Goal: Task Accomplishment & Management: Complete application form

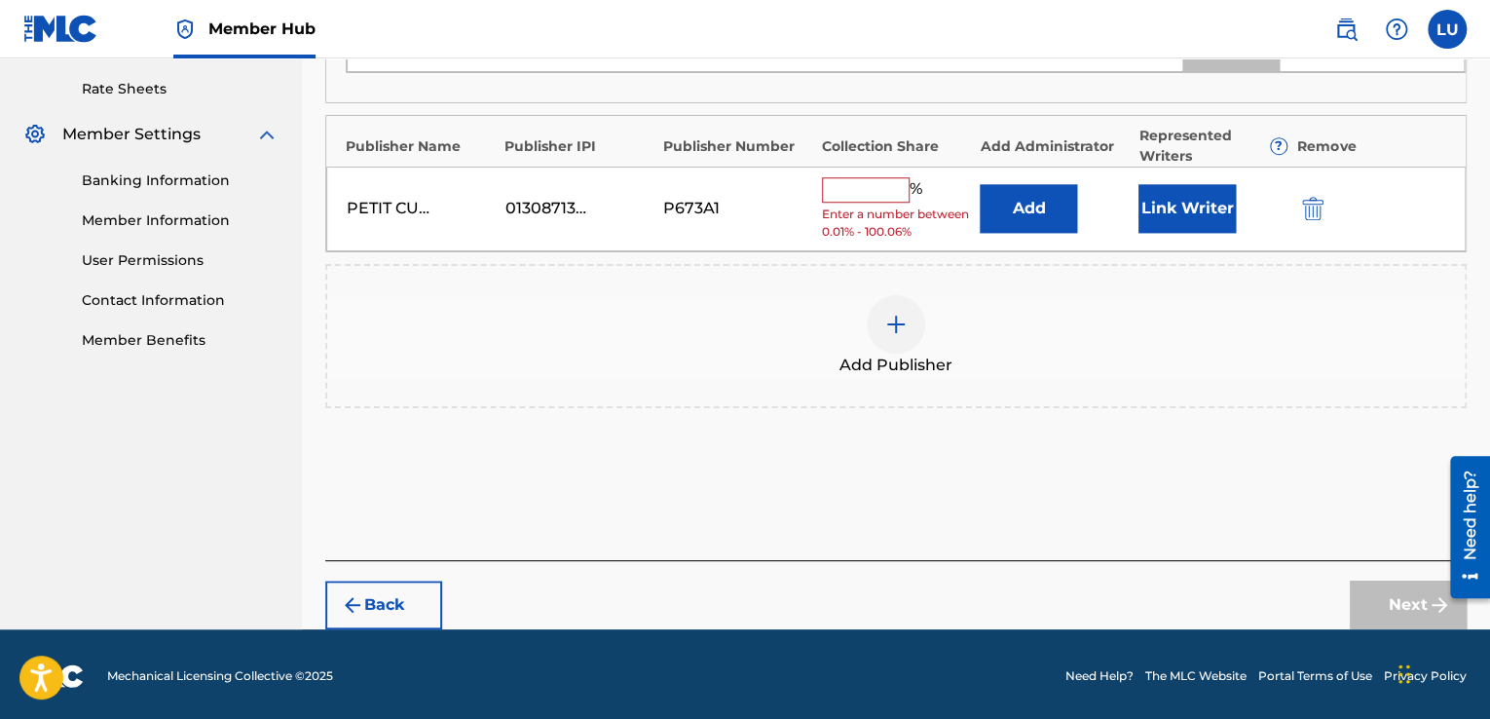
click at [997, 336] on div "Add Publisher" at bounding box center [896, 336] width 1138 height 82
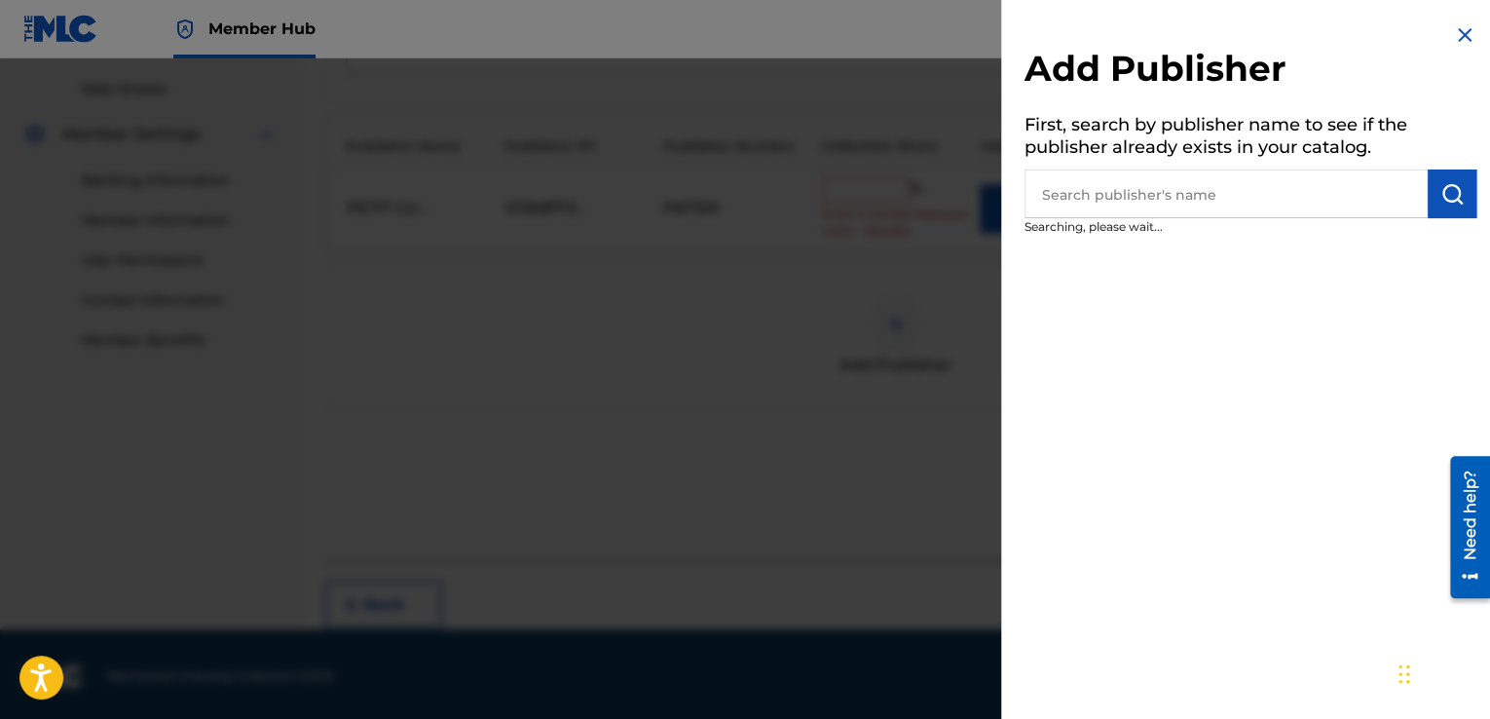
click at [885, 430] on div at bounding box center [745, 417] width 1490 height 719
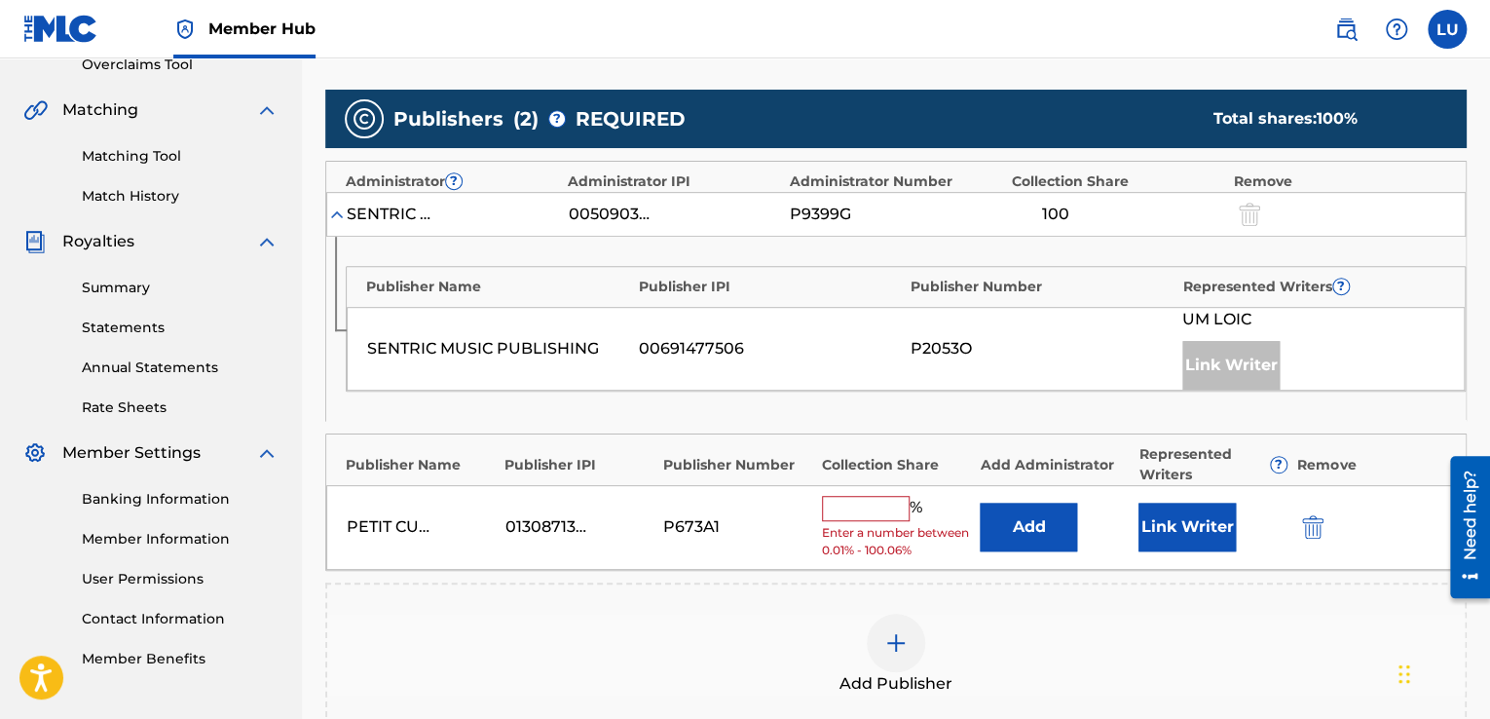
scroll to position [424, 0]
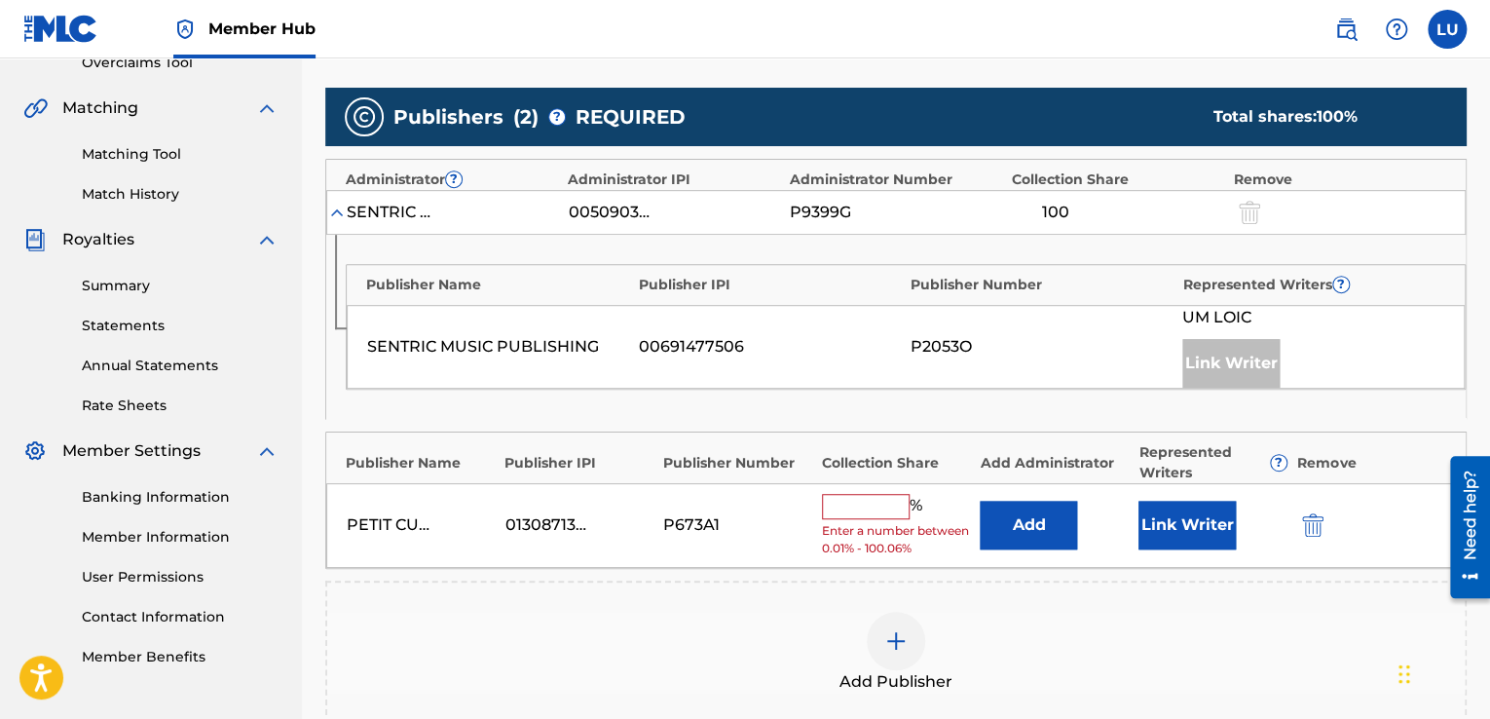
click at [890, 508] on input "text" at bounding box center [866, 506] width 88 height 25
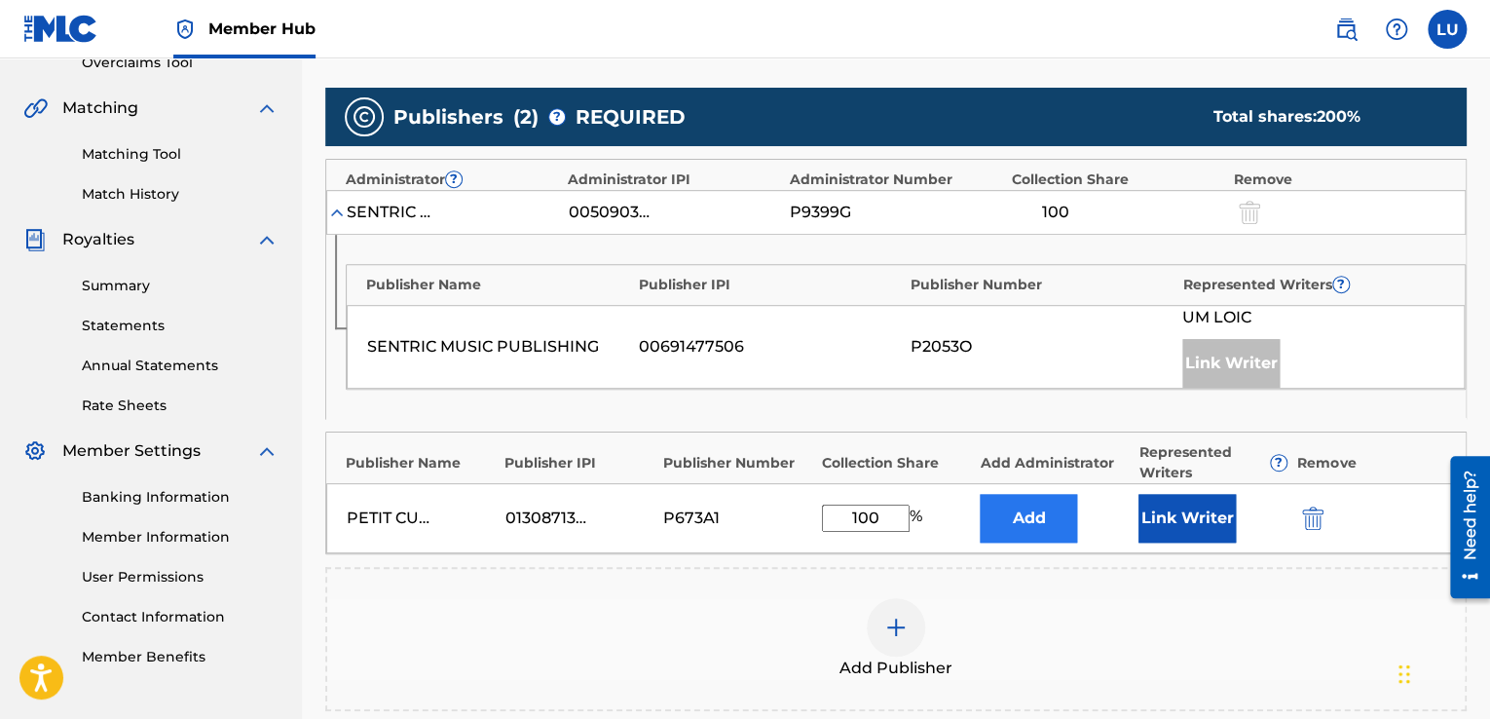
type input "100"
click at [1048, 511] on button "Add" at bounding box center [1028, 518] width 97 height 49
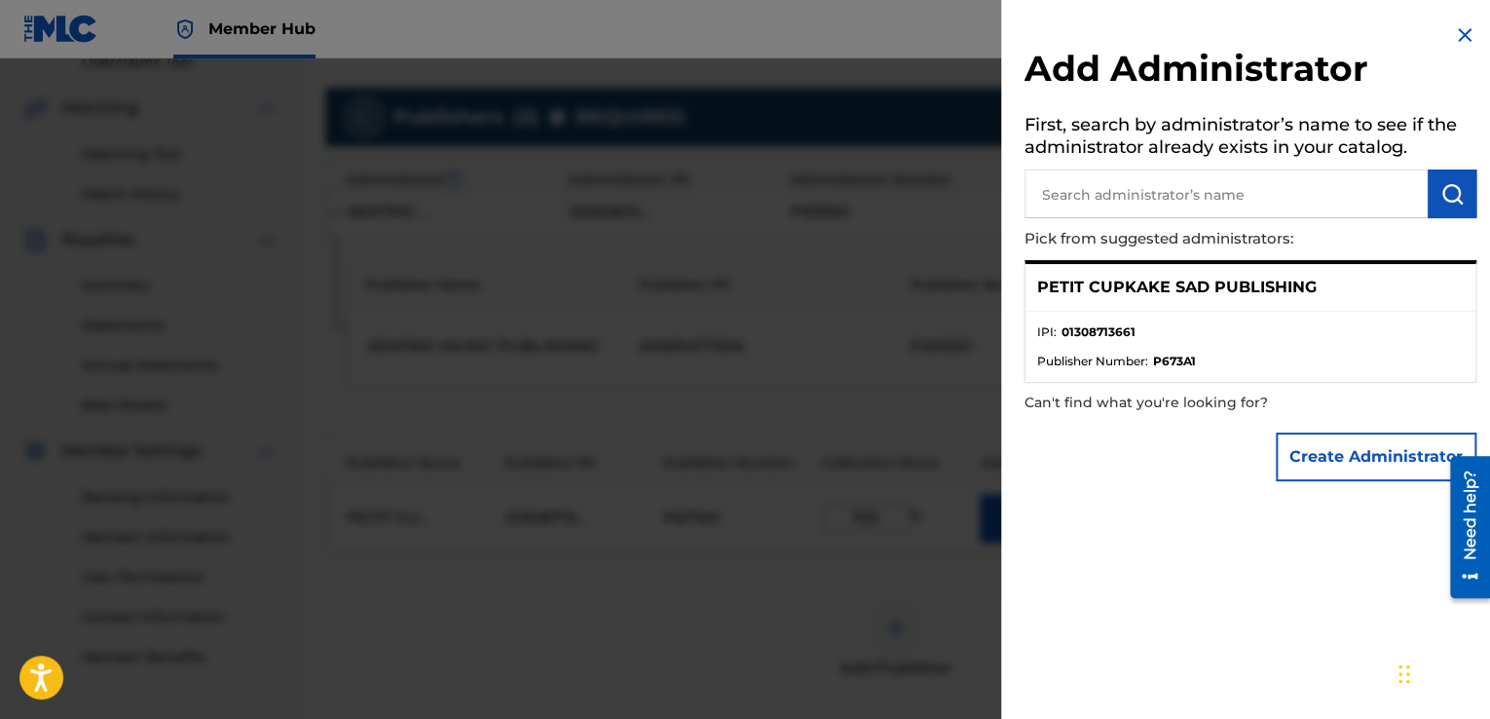
click at [1326, 278] on div "PETIT CUPKAKE SAD PUBLISHING" at bounding box center [1251, 288] width 450 height 48
click at [1362, 466] on button "Create Administrator" at bounding box center [1376, 457] width 201 height 49
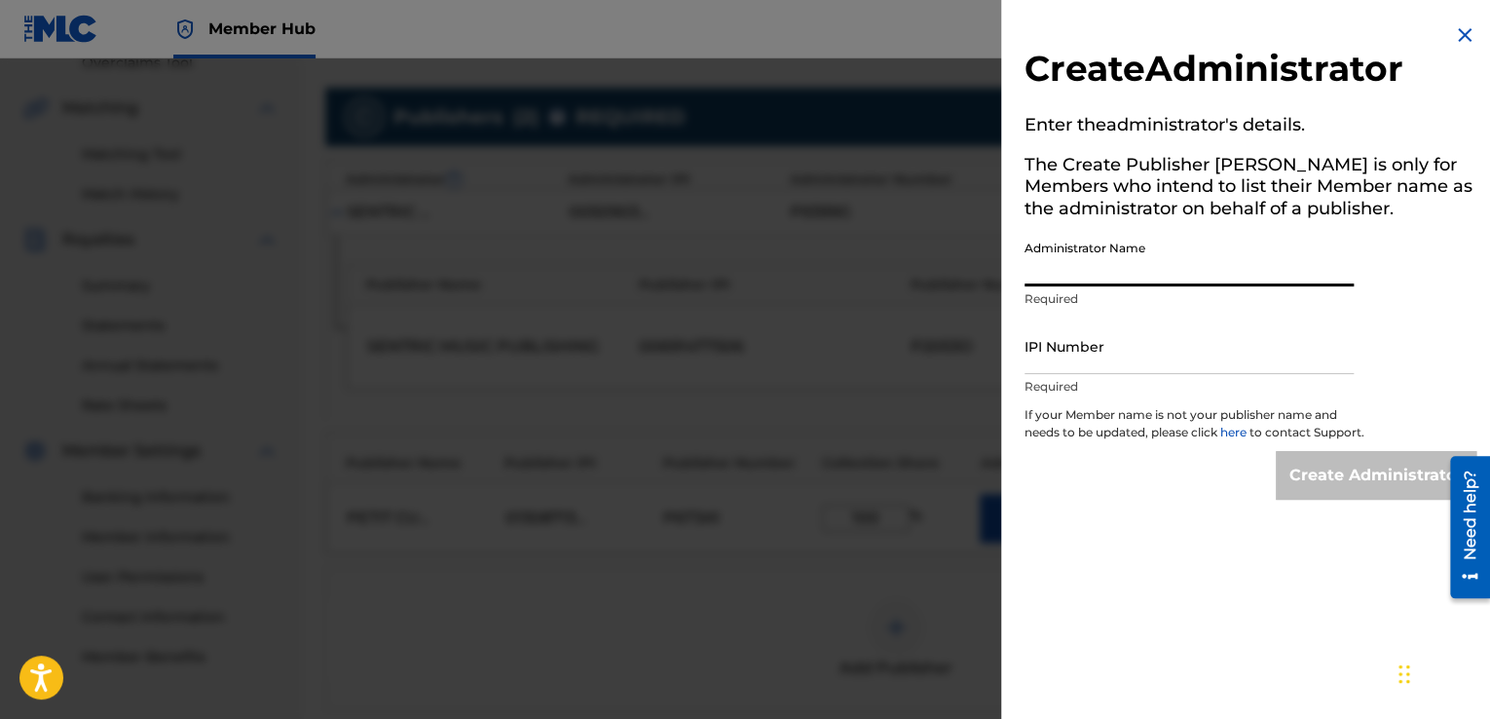
click at [1132, 268] on input "Administrator Name" at bounding box center [1189, 259] width 329 height 56
type input "UM Loïc"
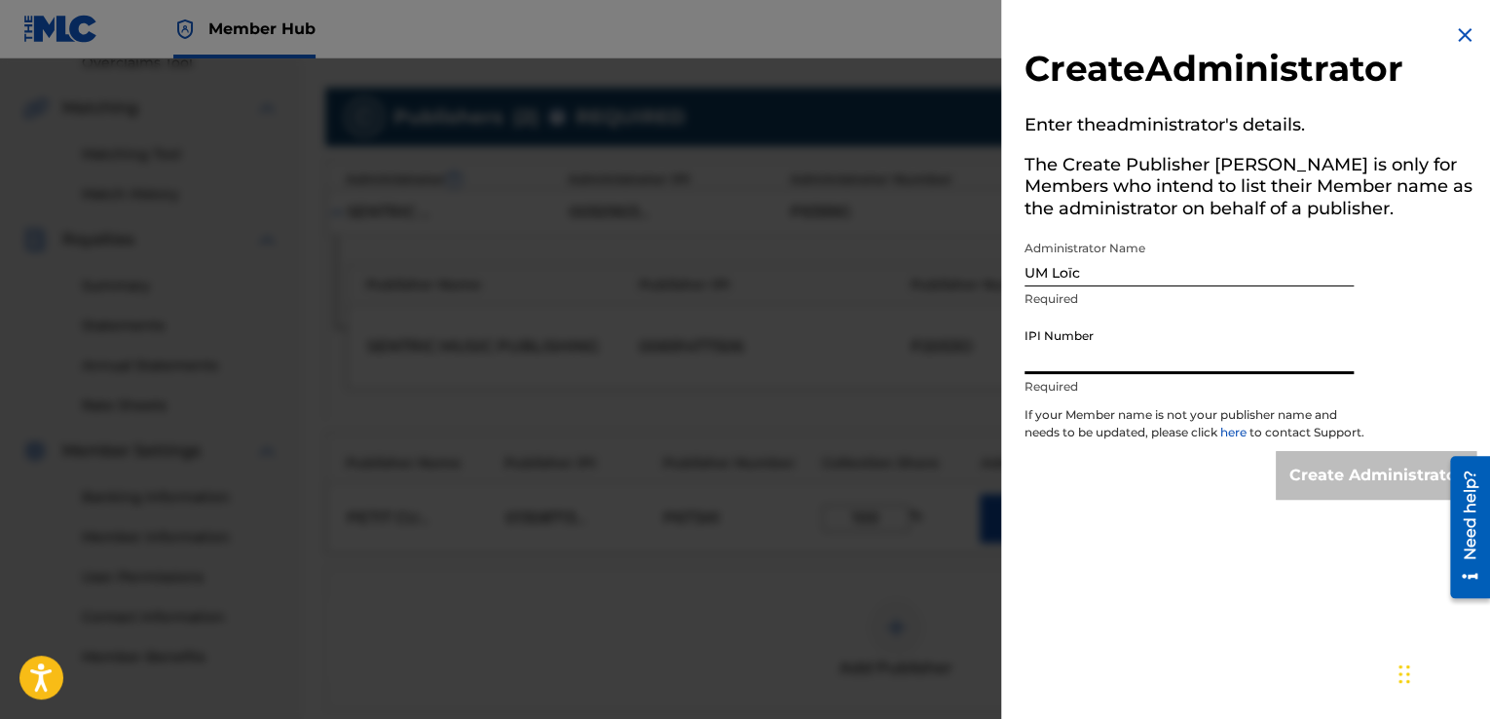
click at [1118, 356] on input "IPI Number" at bounding box center [1189, 347] width 329 height 56
type input "01308713269"
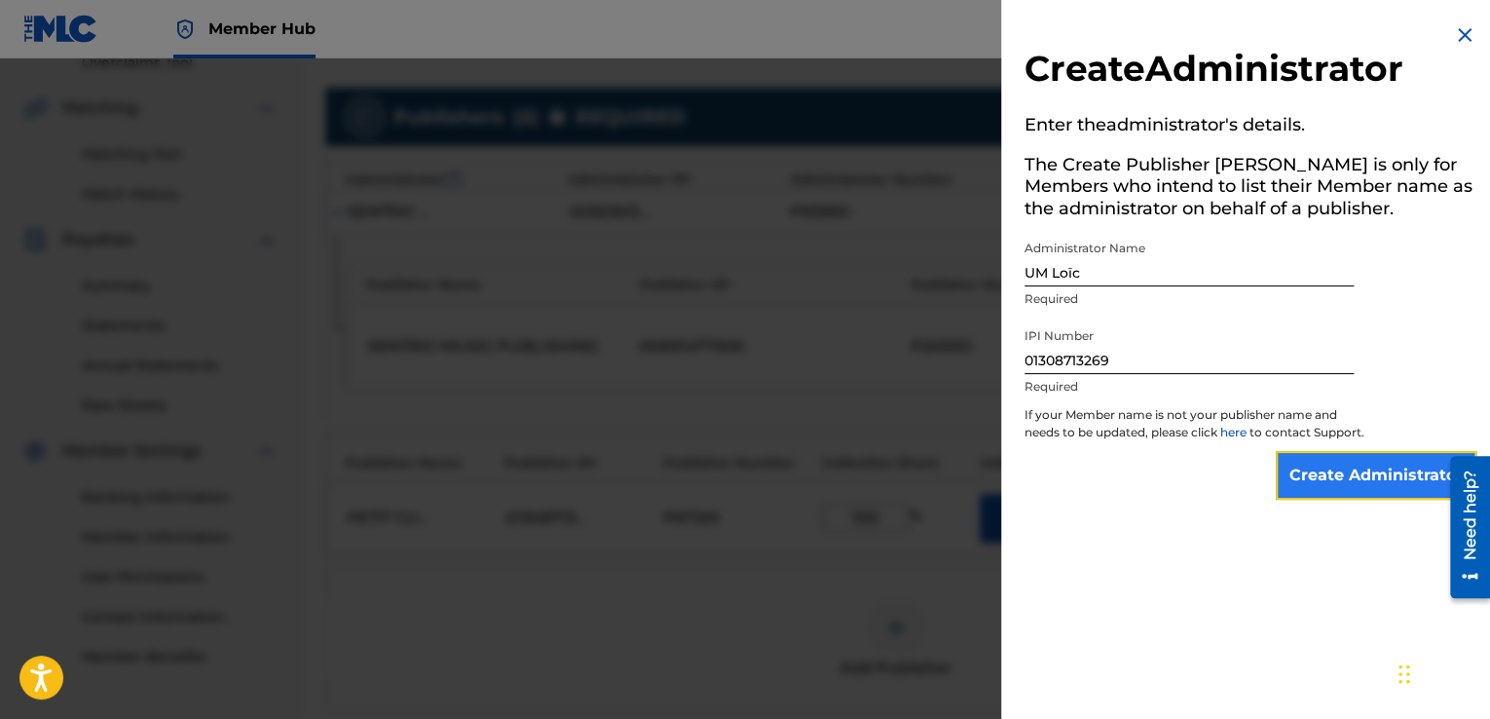
click at [1379, 493] on input "Create Administrator" at bounding box center [1376, 475] width 201 height 49
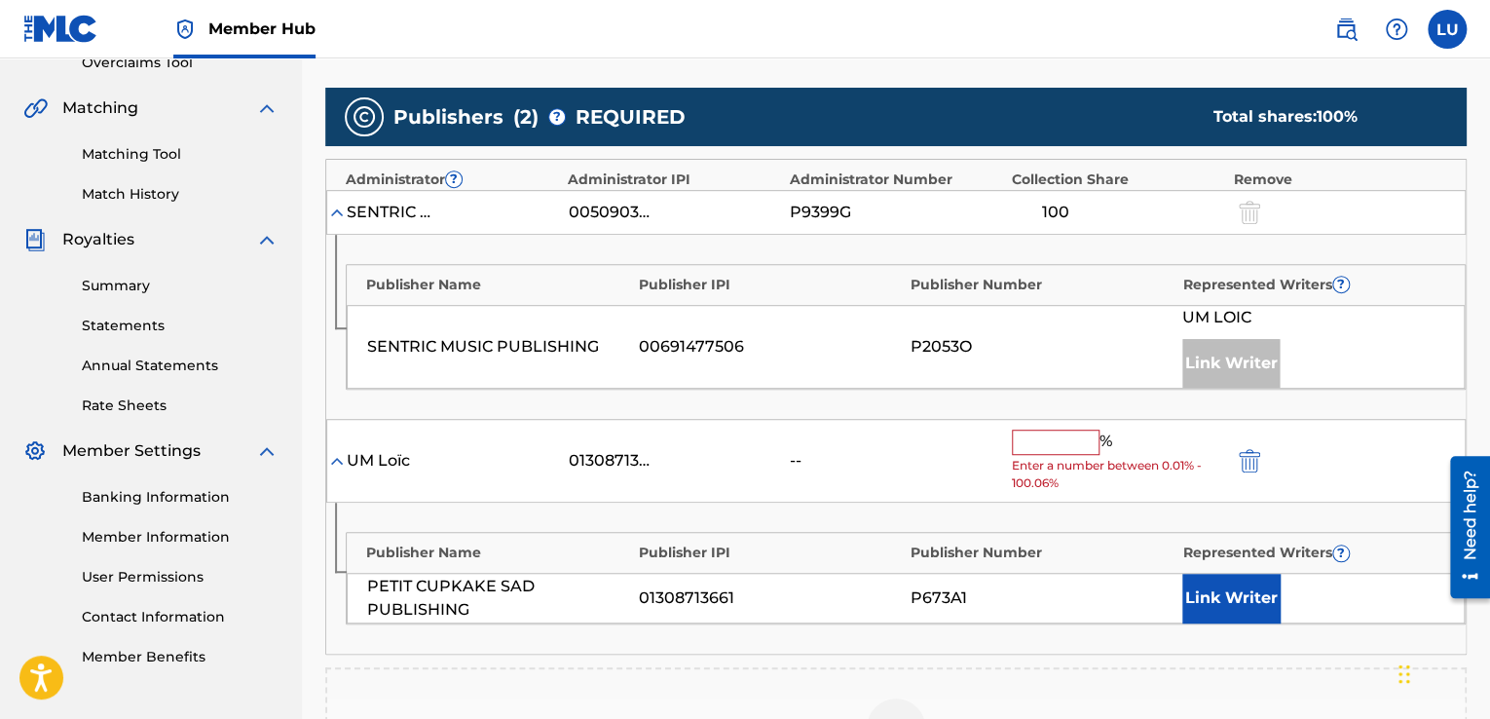
click at [1060, 437] on input "text" at bounding box center [1056, 442] width 88 height 25
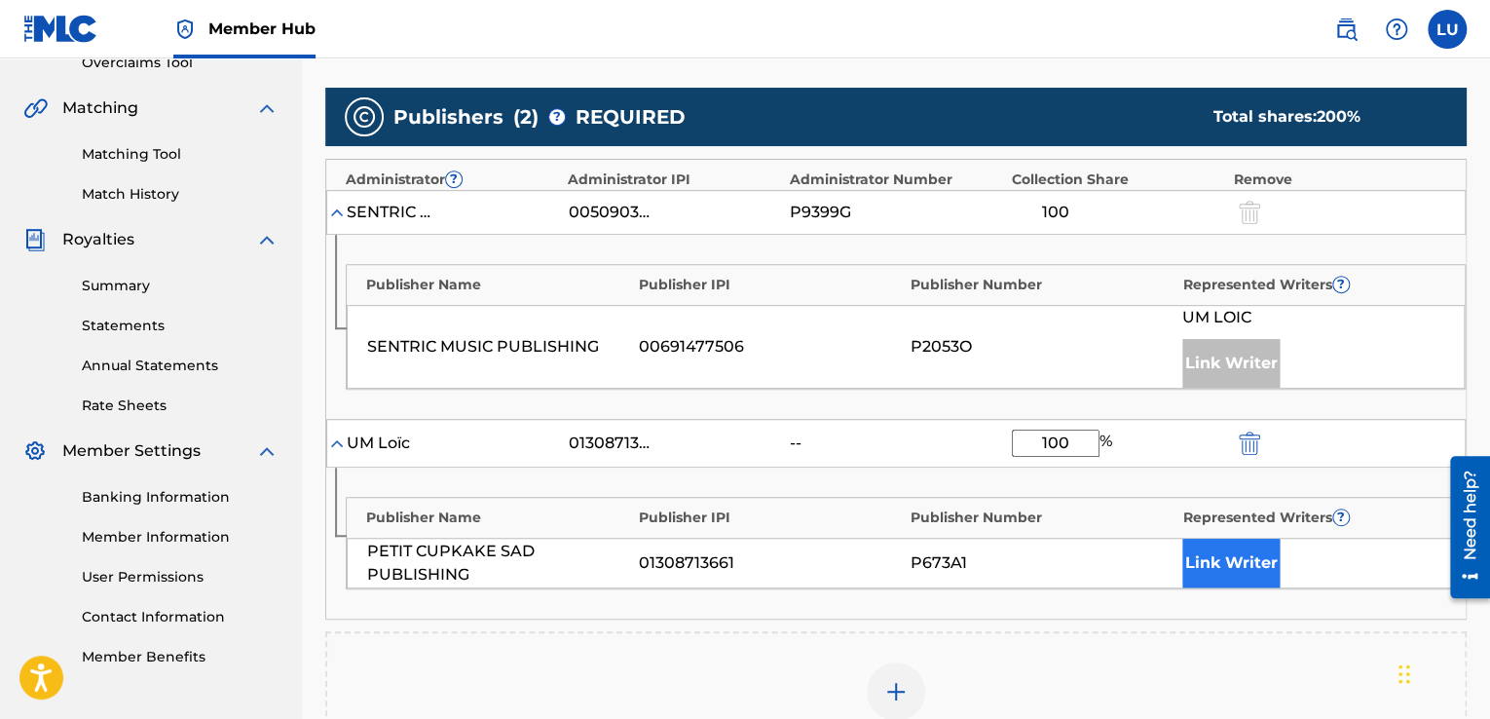
type input "100"
click at [1231, 557] on button "Link Writer" at bounding box center [1231, 563] width 97 height 49
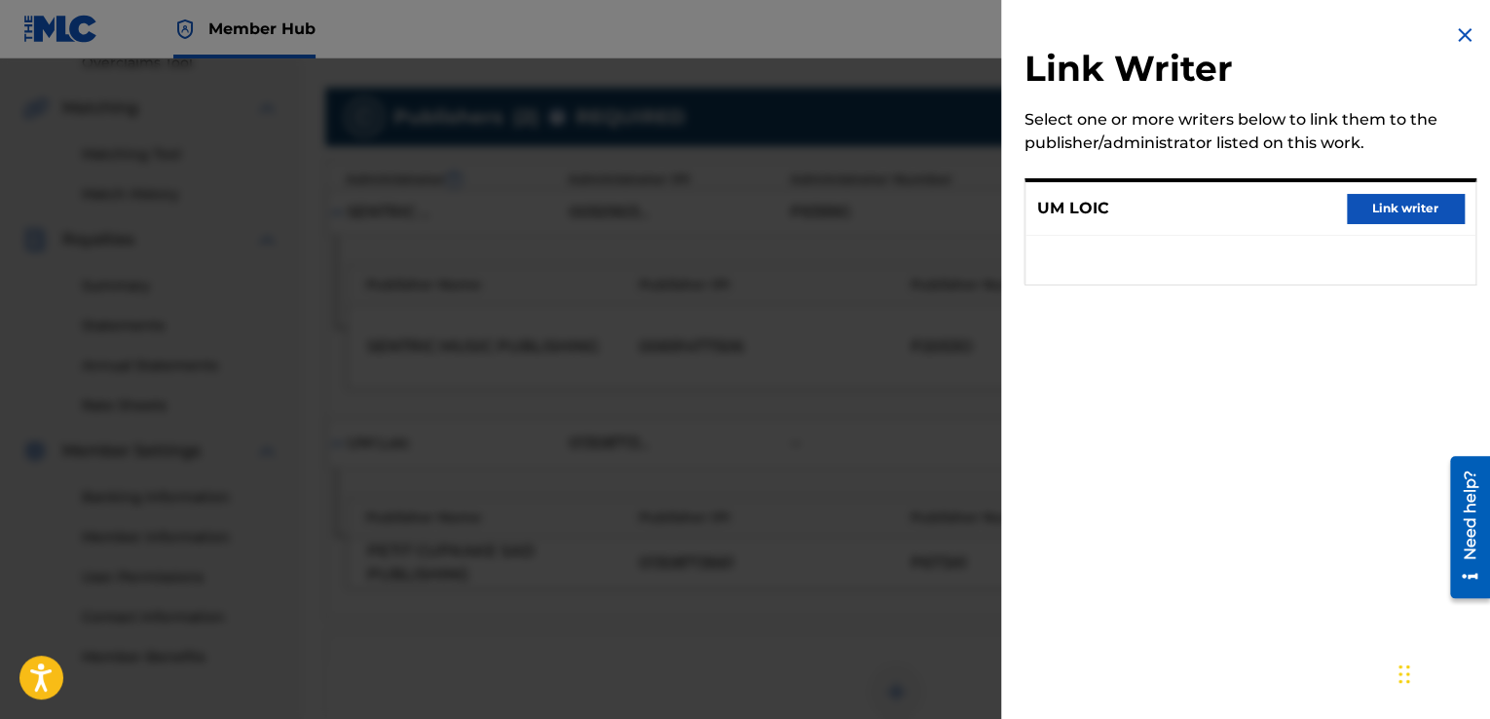
click at [1462, 44] on img at bounding box center [1464, 34] width 23 height 23
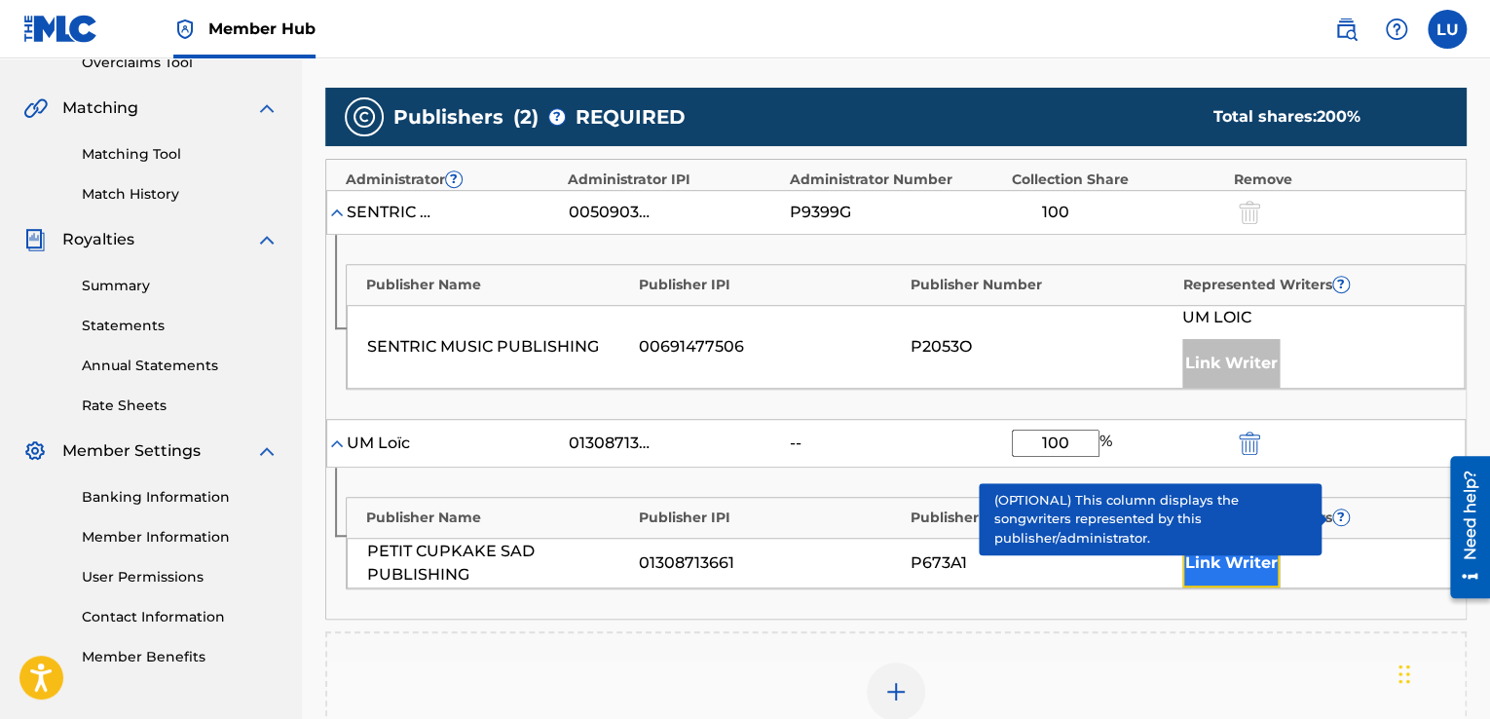
click at [1251, 562] on button "Link Writer" at bounding box center [1231, 563] width 97 height 49
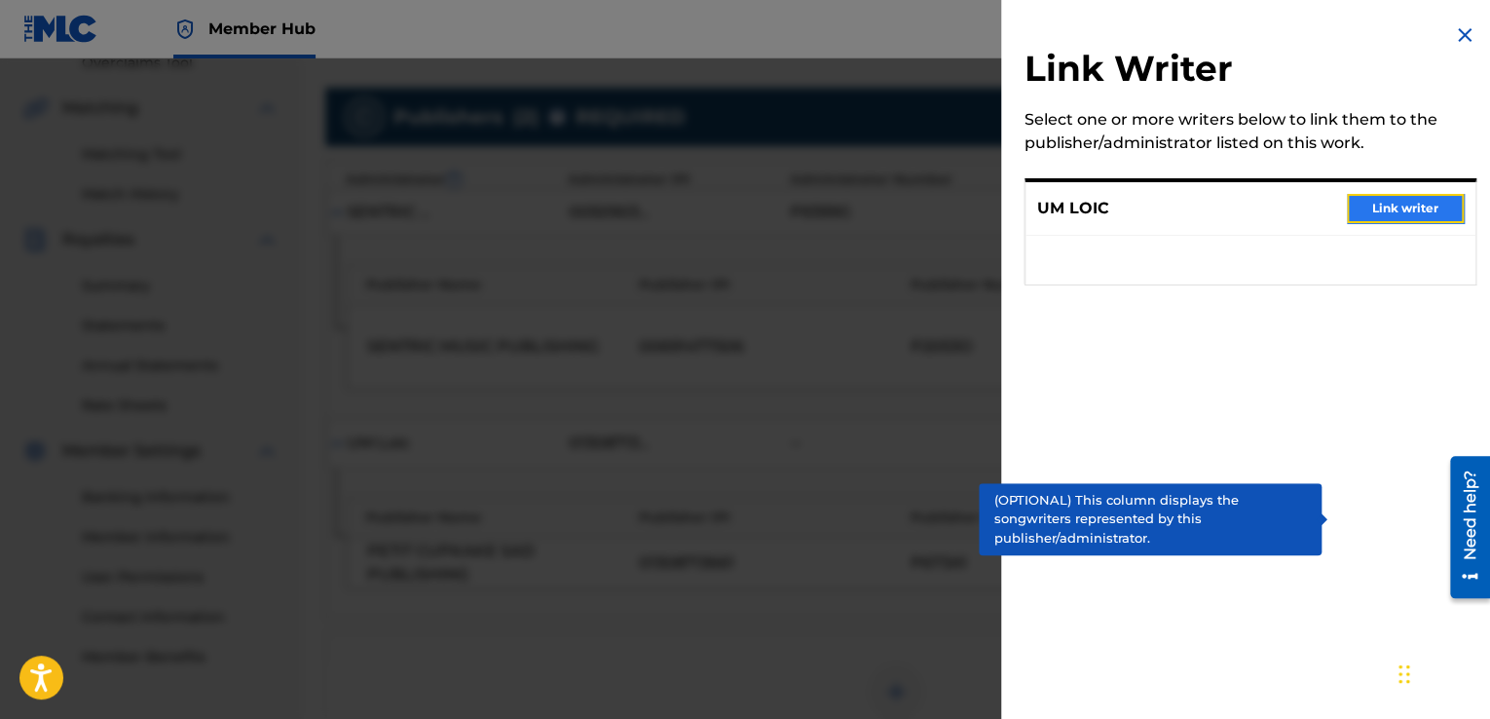
click at [1403, 222] on button "Link writer" at bounding box center [1405, 208] width 117 height 29
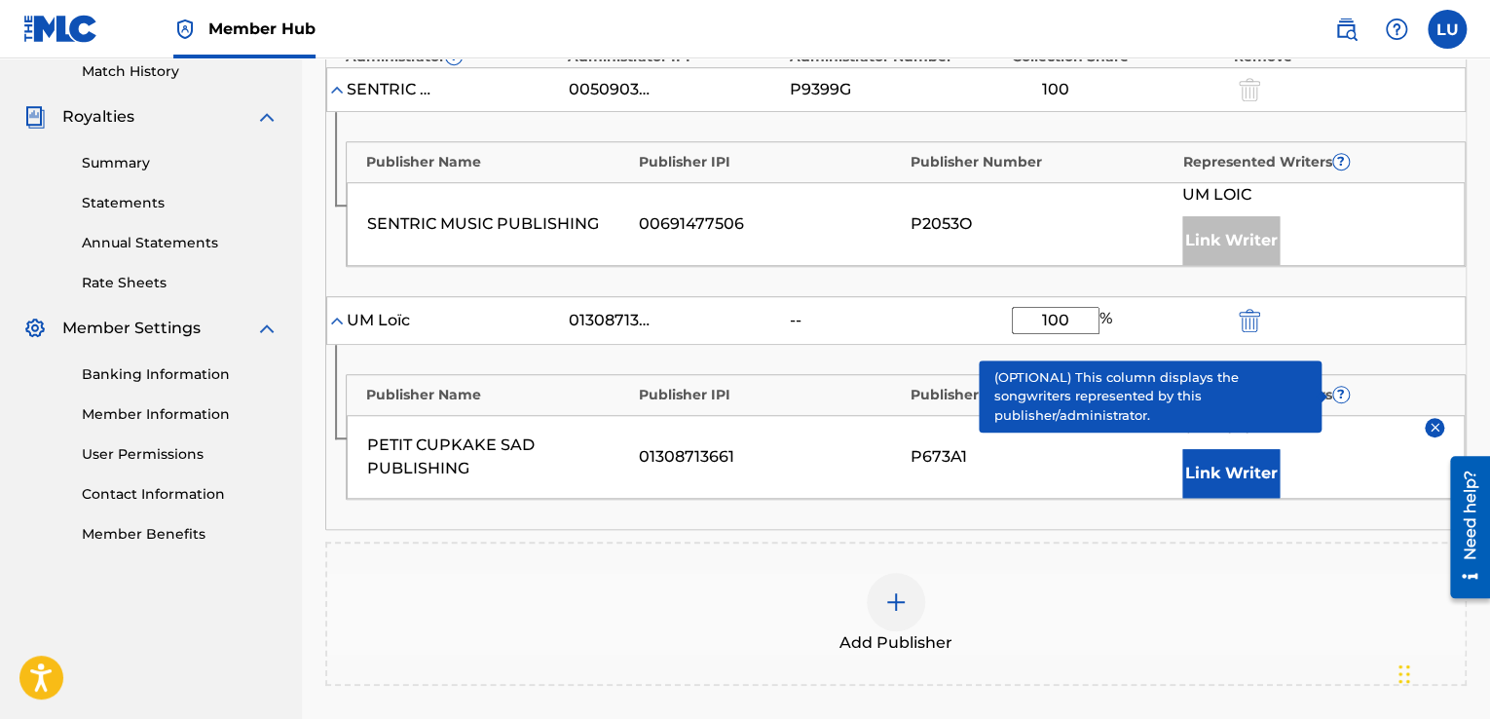
scroll to position [549, 0]
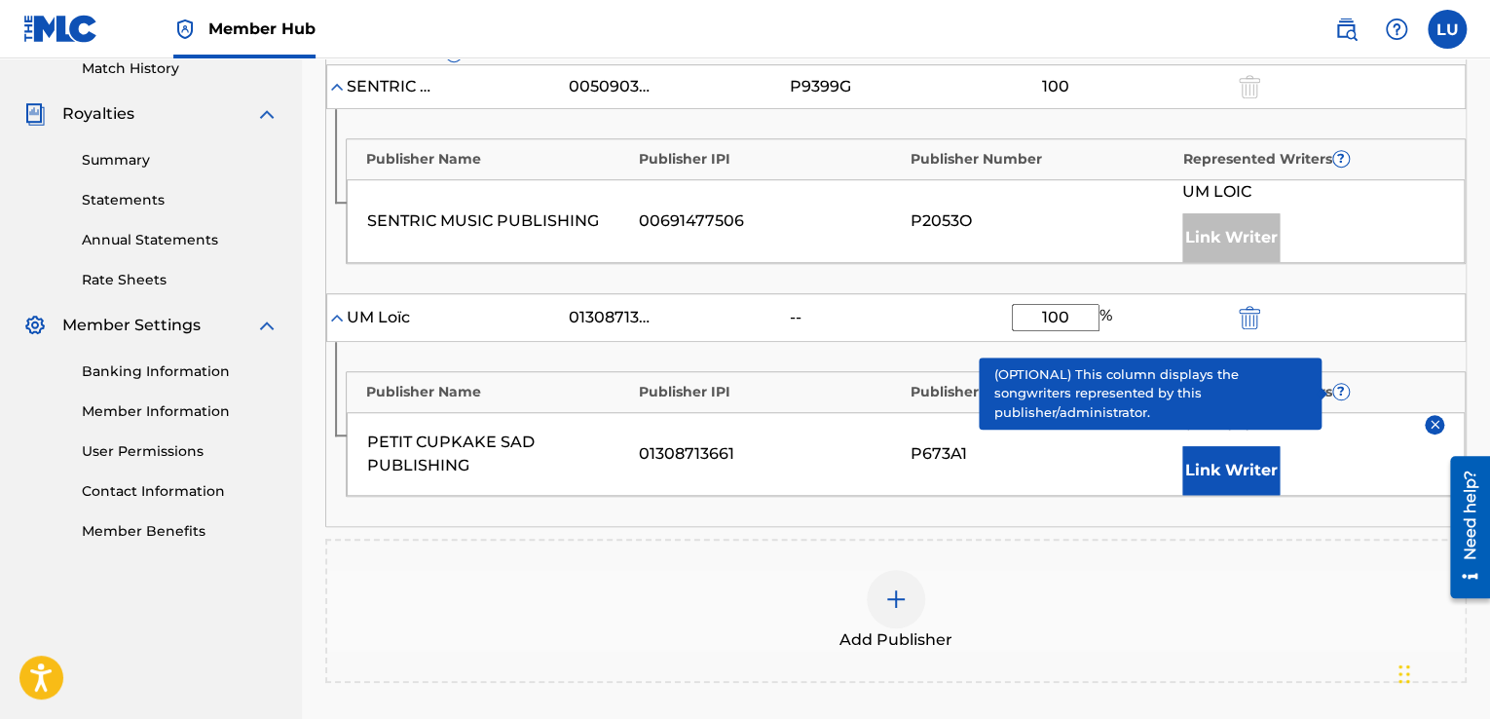
click at [1325, 465] on div "UM LOIC Link Writer" at bounding box center [1314, 454] width 262 height 82
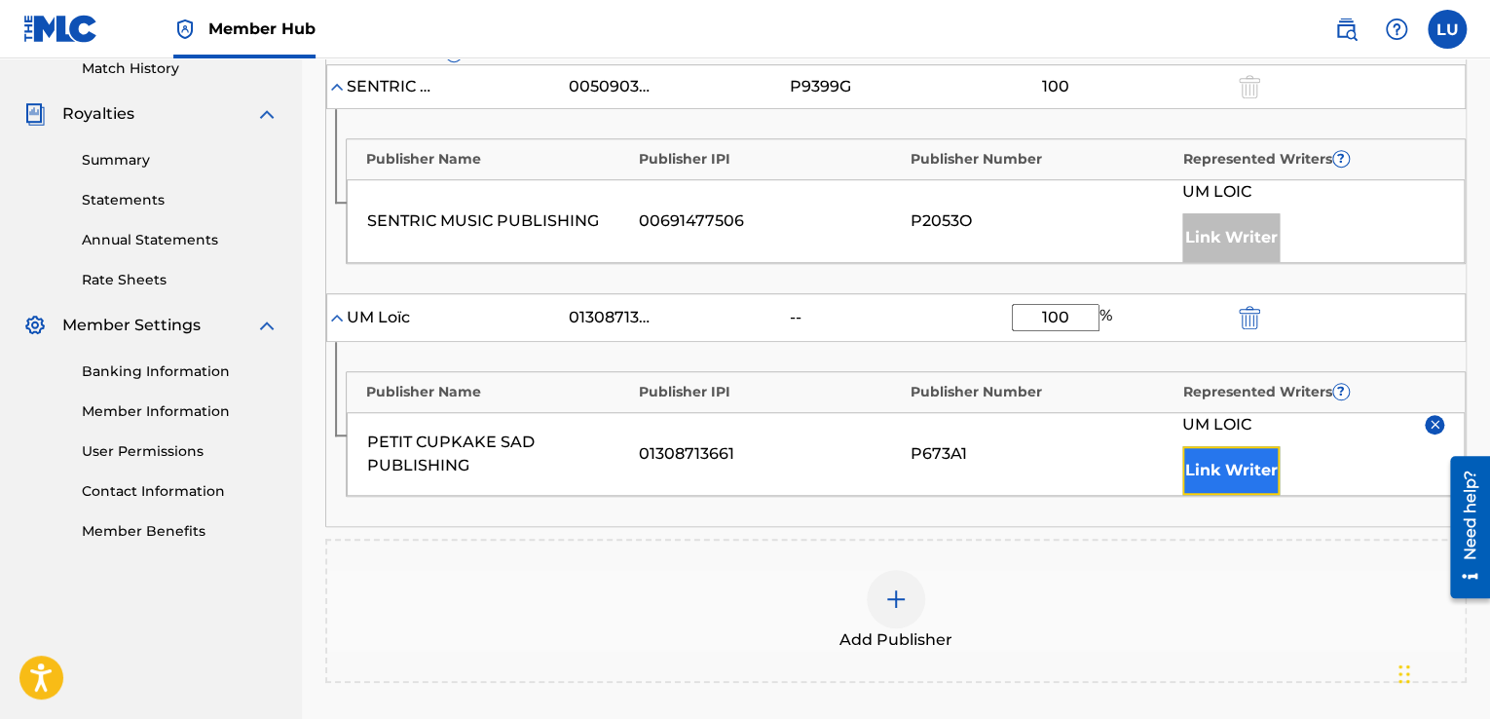
click at [1244, 458] on button "Link Writer" at bounding box center [1231, 470] width 97 height 49
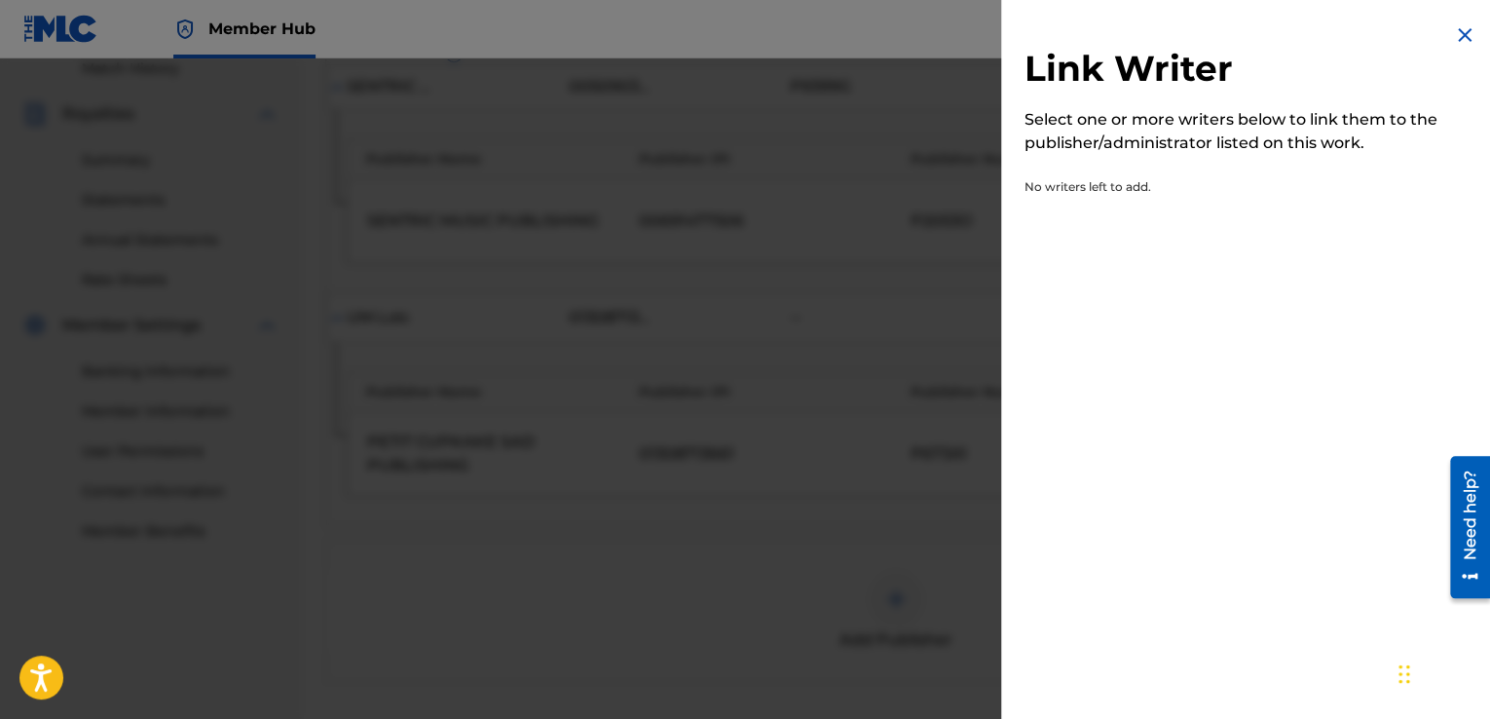
click at [1459, 30] on img at bounding box center [1464, 34] width 23 height 23
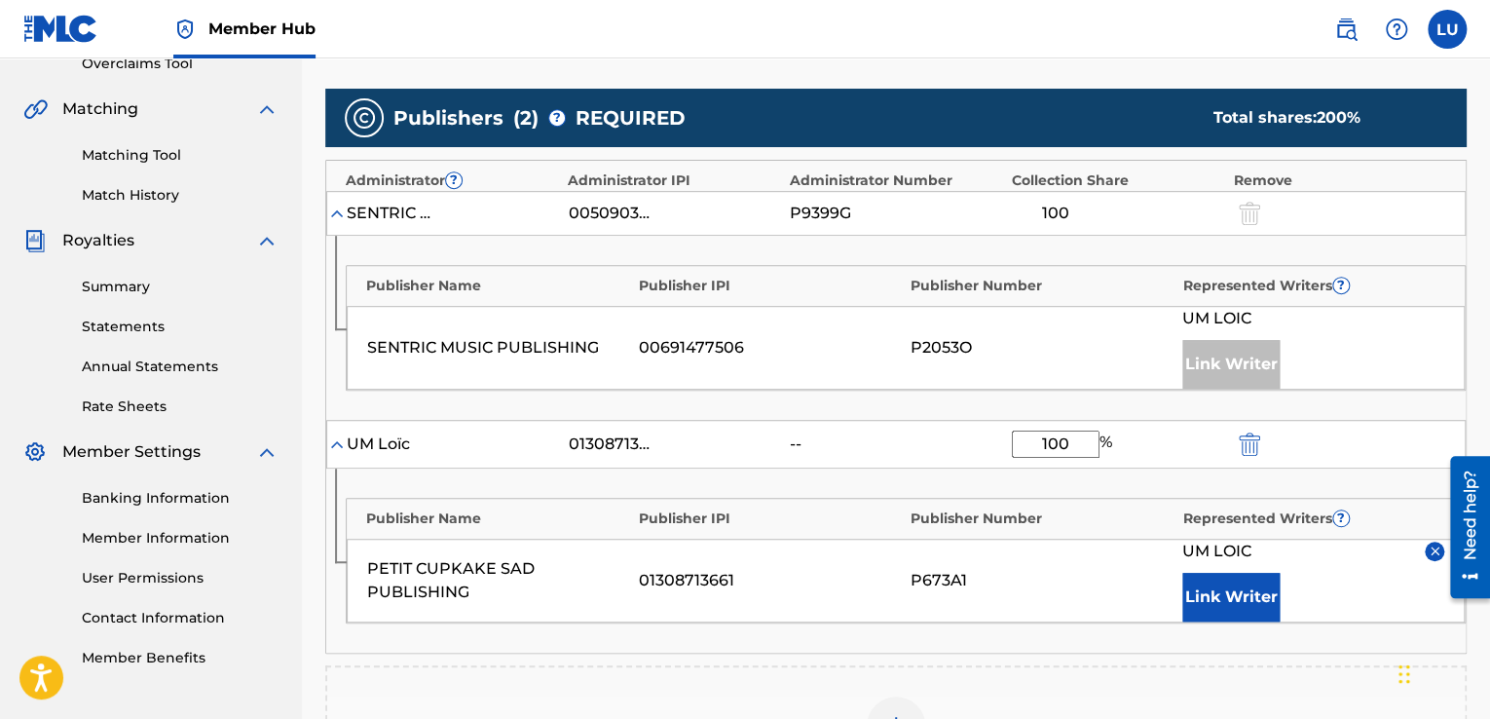
scroll to position [425, 0]
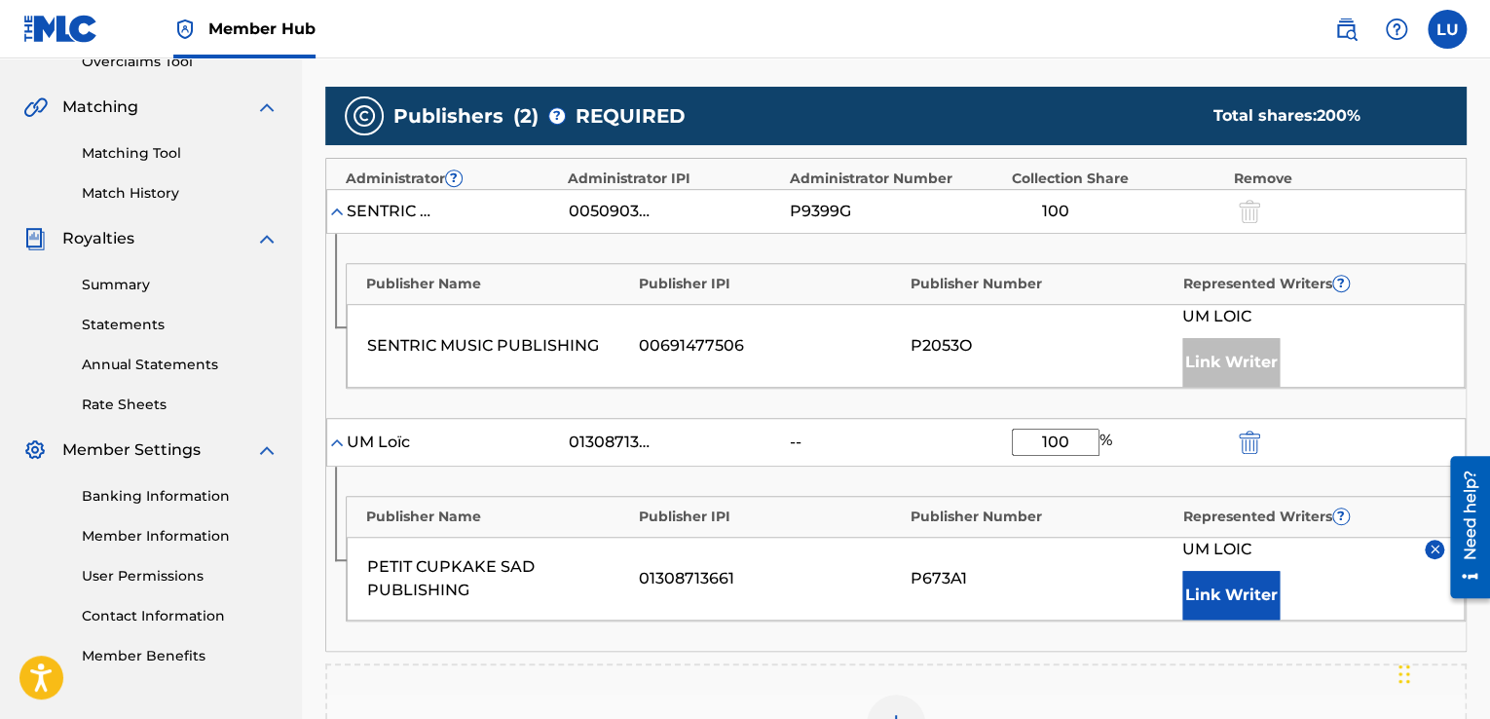
click at [1247, 214] on div at bounding box center [1247, 211] width 29 height 22
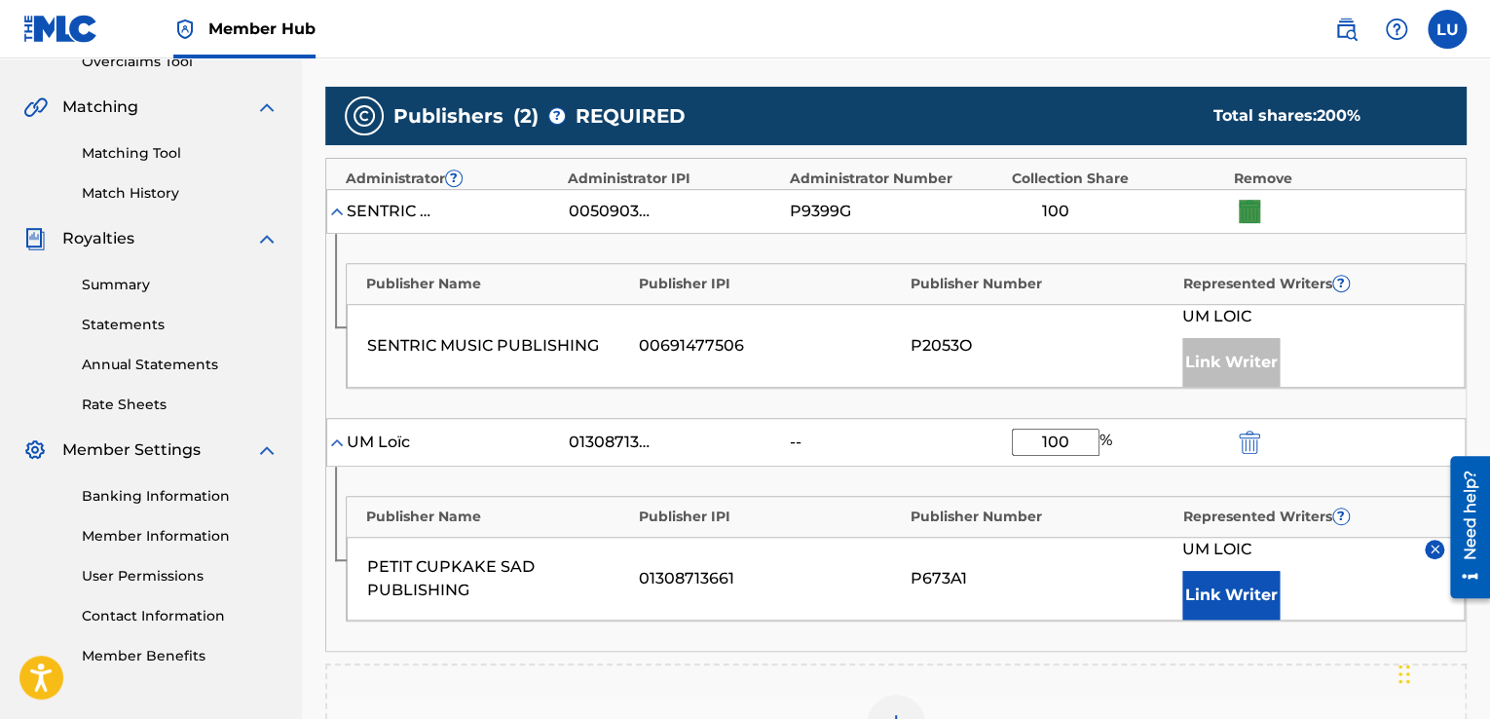
click at [1247, 214] on div at bounding box center [1247, 211] width 29 height 22
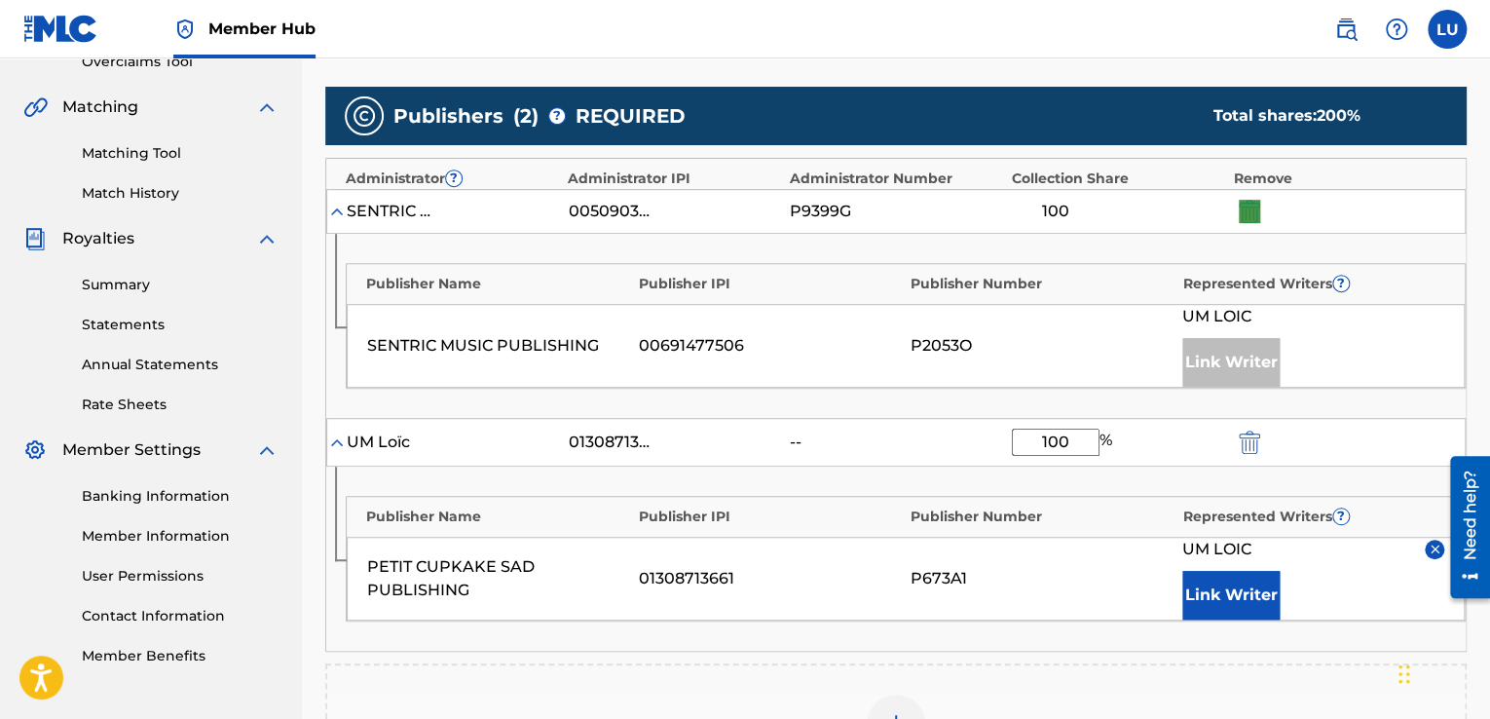
click at [1247, 214] on div at bounding box center [1247, 211] width 29 height 22
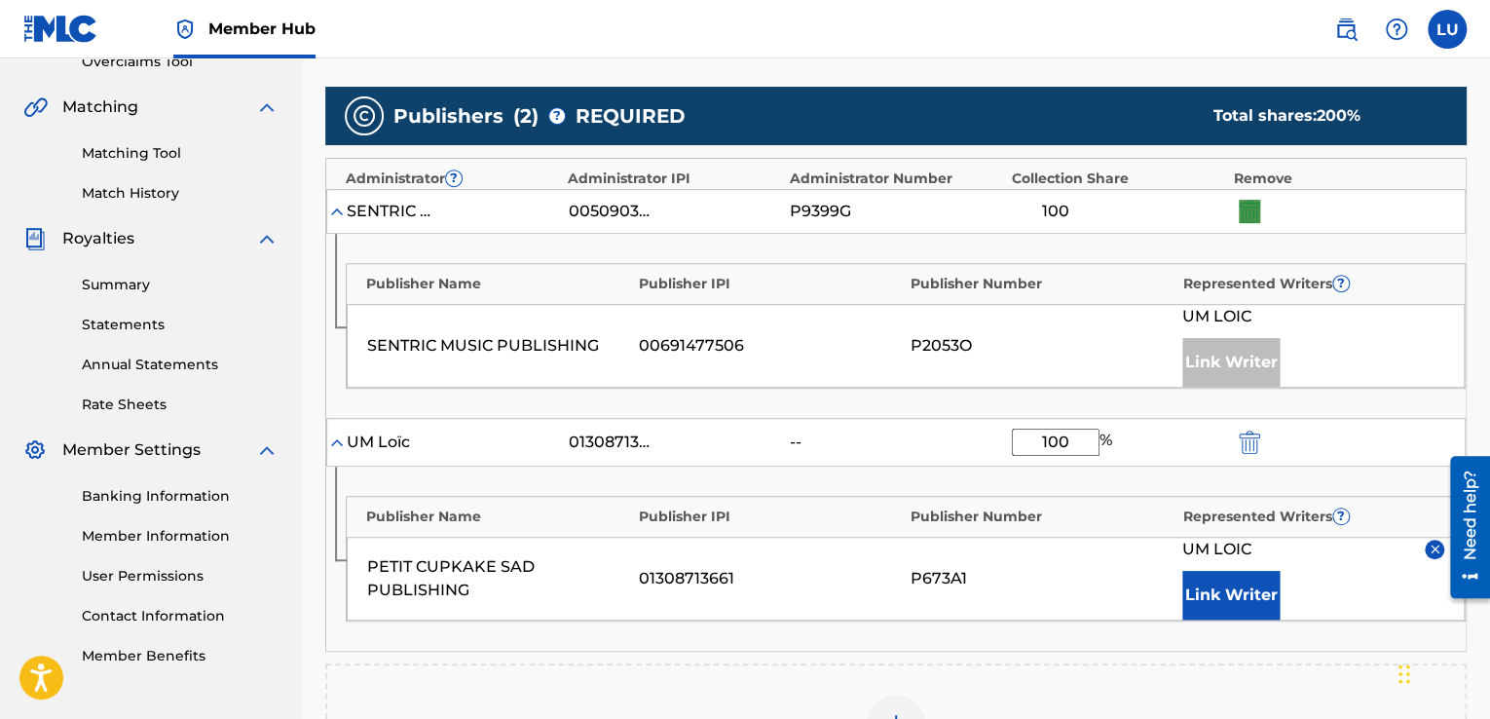
click at [1247, 214] on div at bounding box center [1247, 211] width 29 height 22
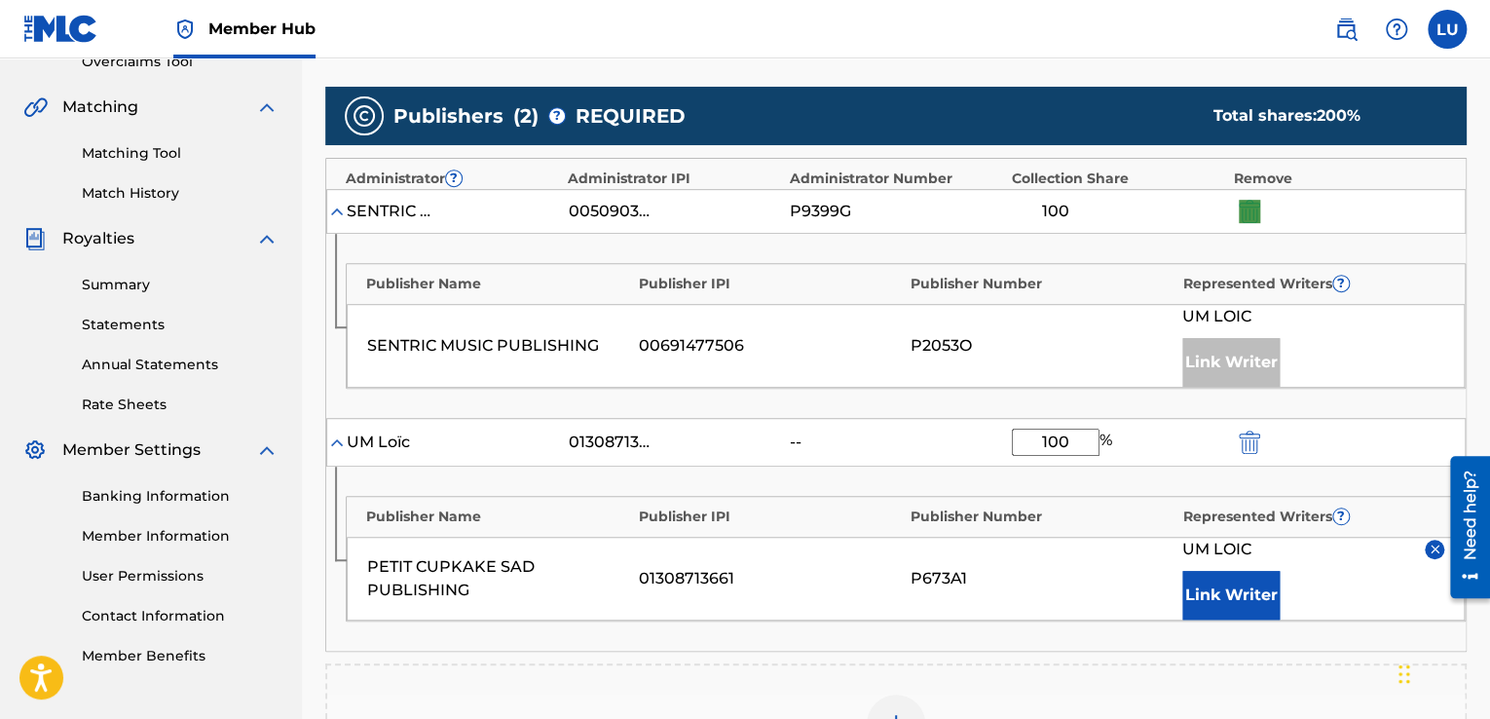
click at [1247, 214] on div at bounding box center [1247, 211] width 29 height 22
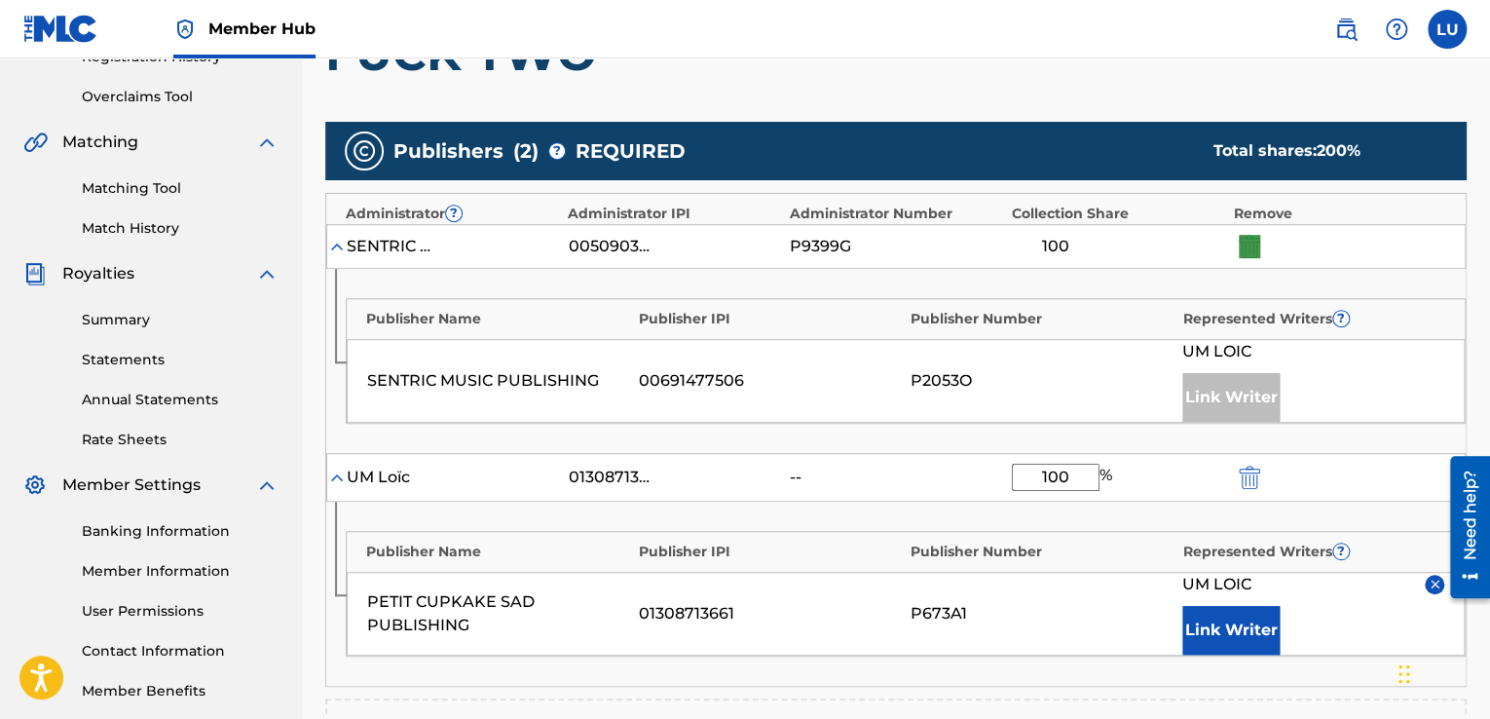
scroll to position [378, 0]
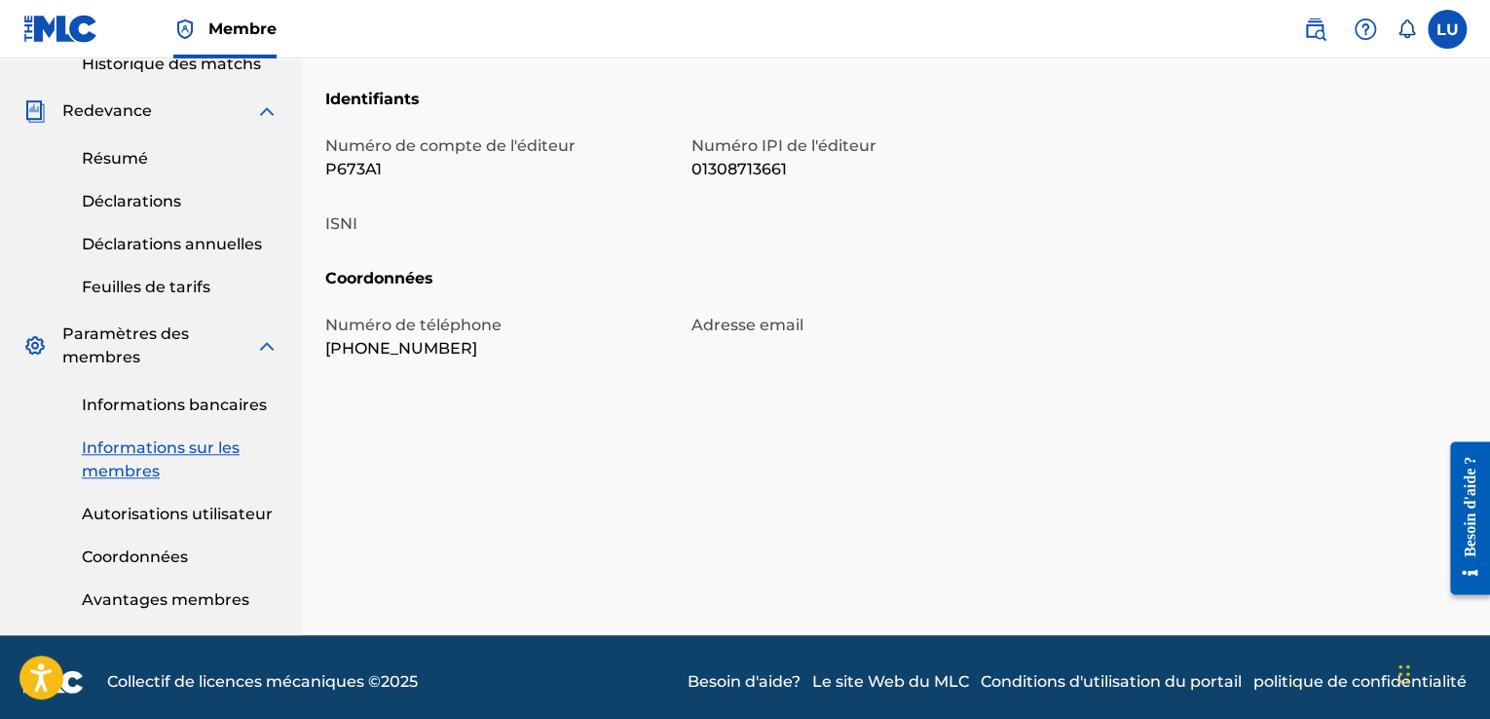
scroll to position [679, 0]
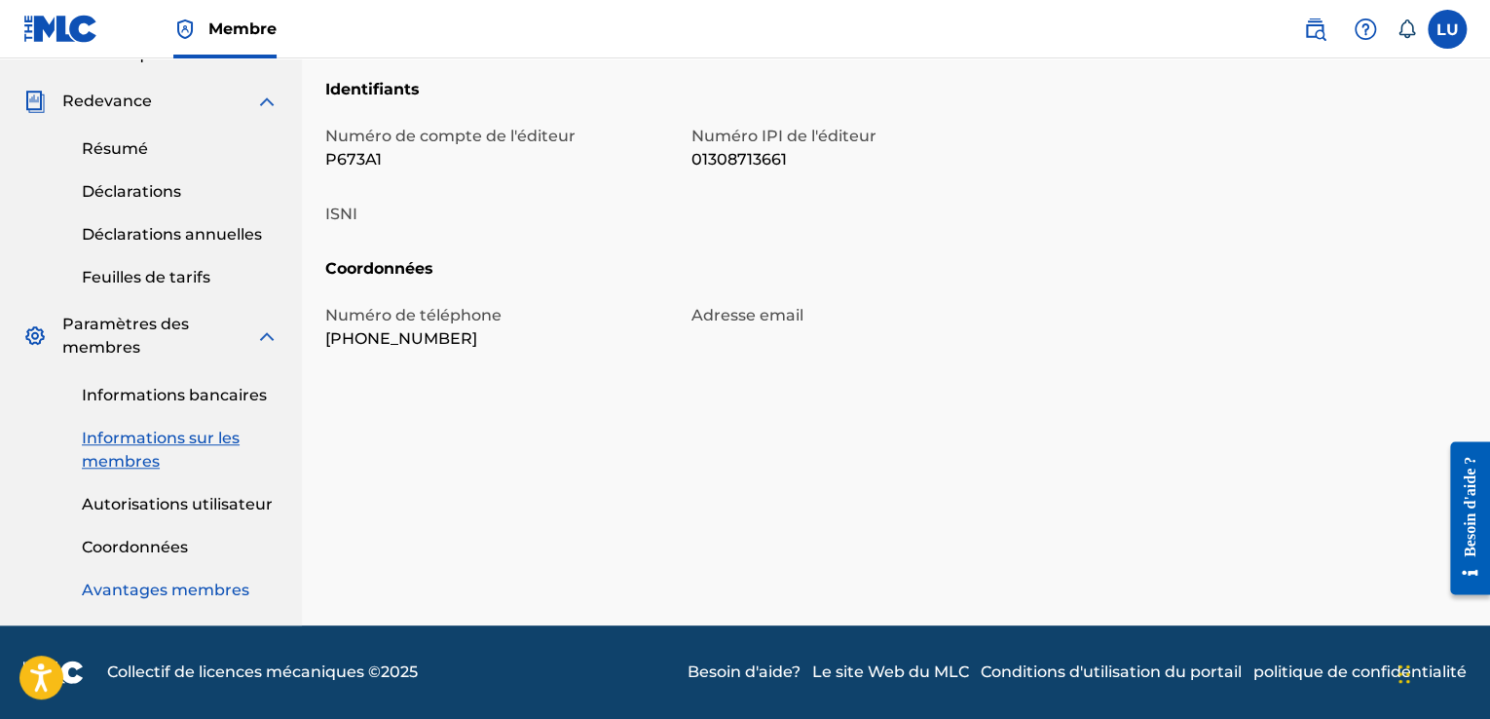
click at [162, 590] on font "Avantages membres" at bounding box center [166, 590] width 168 height 19
